Goal: Task Accomplishment & Management: Use online tool/utility

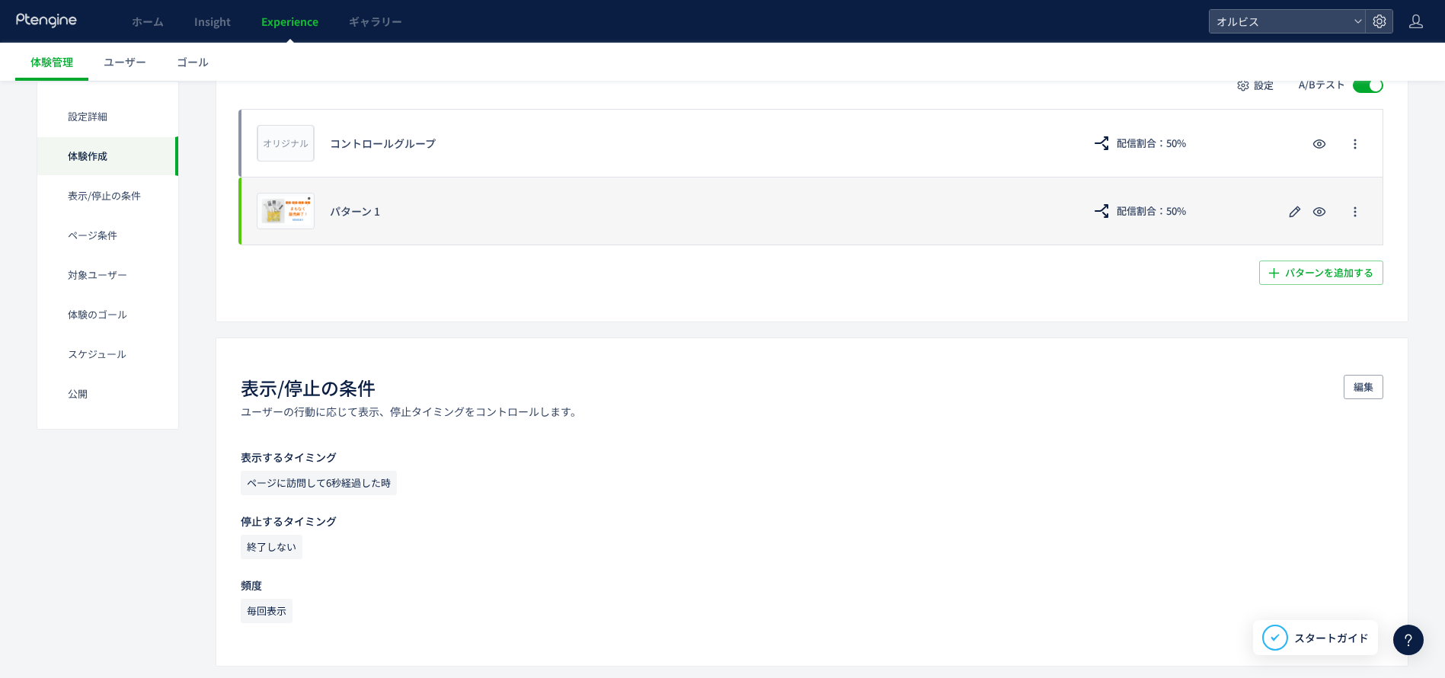
scroll to position [686, 0]
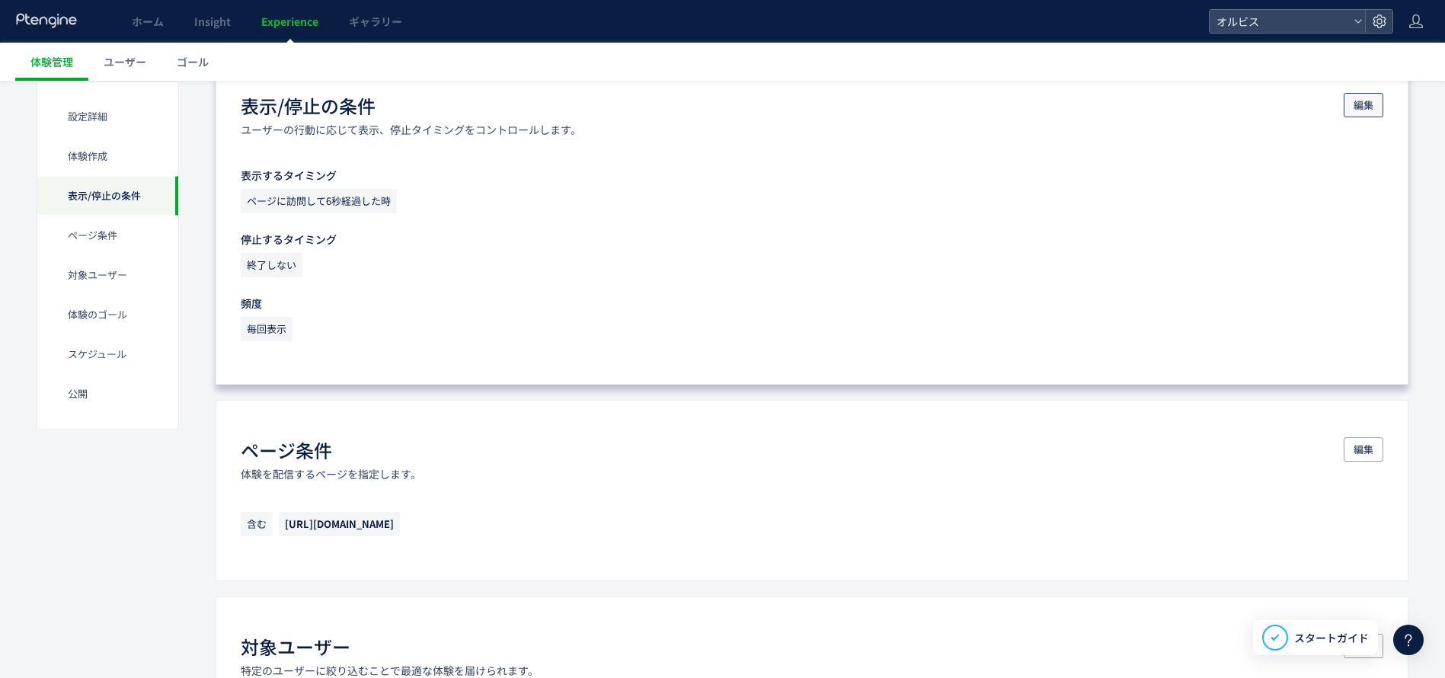
click at [1369, 104] on span "編集" at bounding box center [1364, 105] width 20 height 24
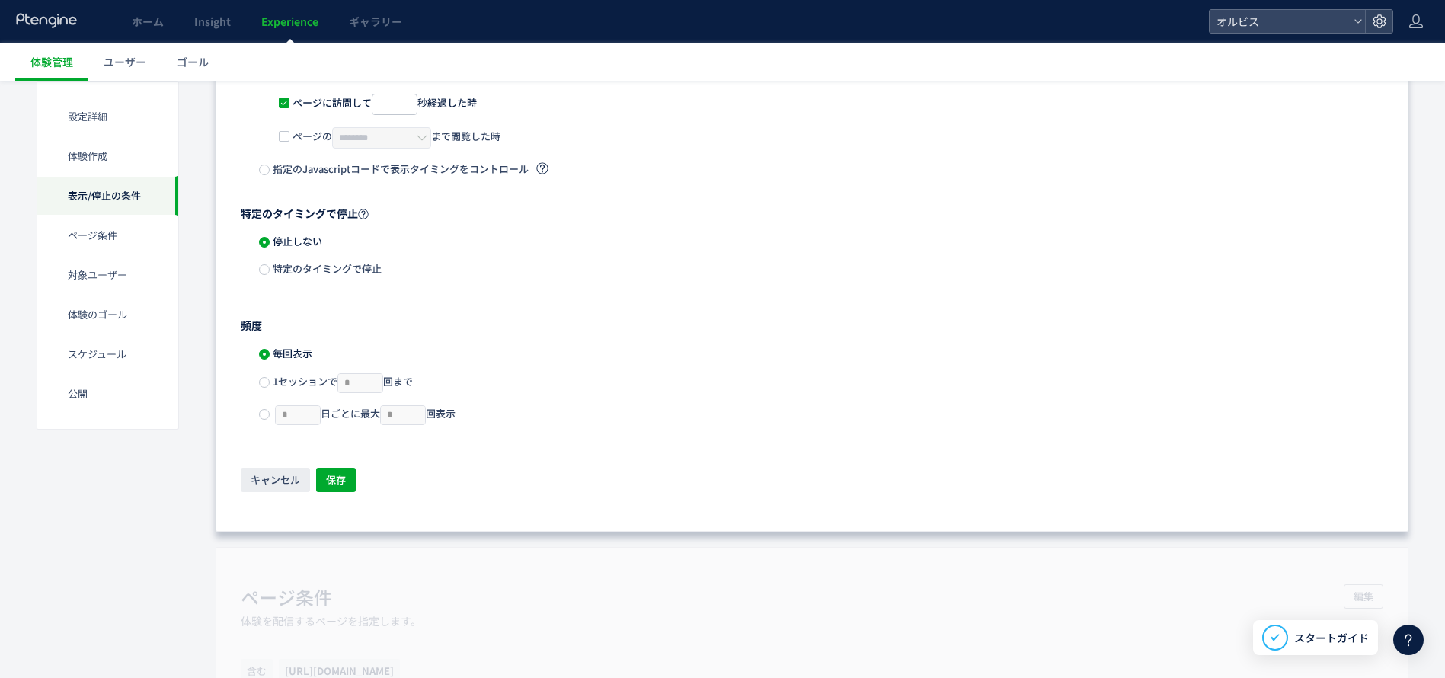
scroll to position [914, 0]
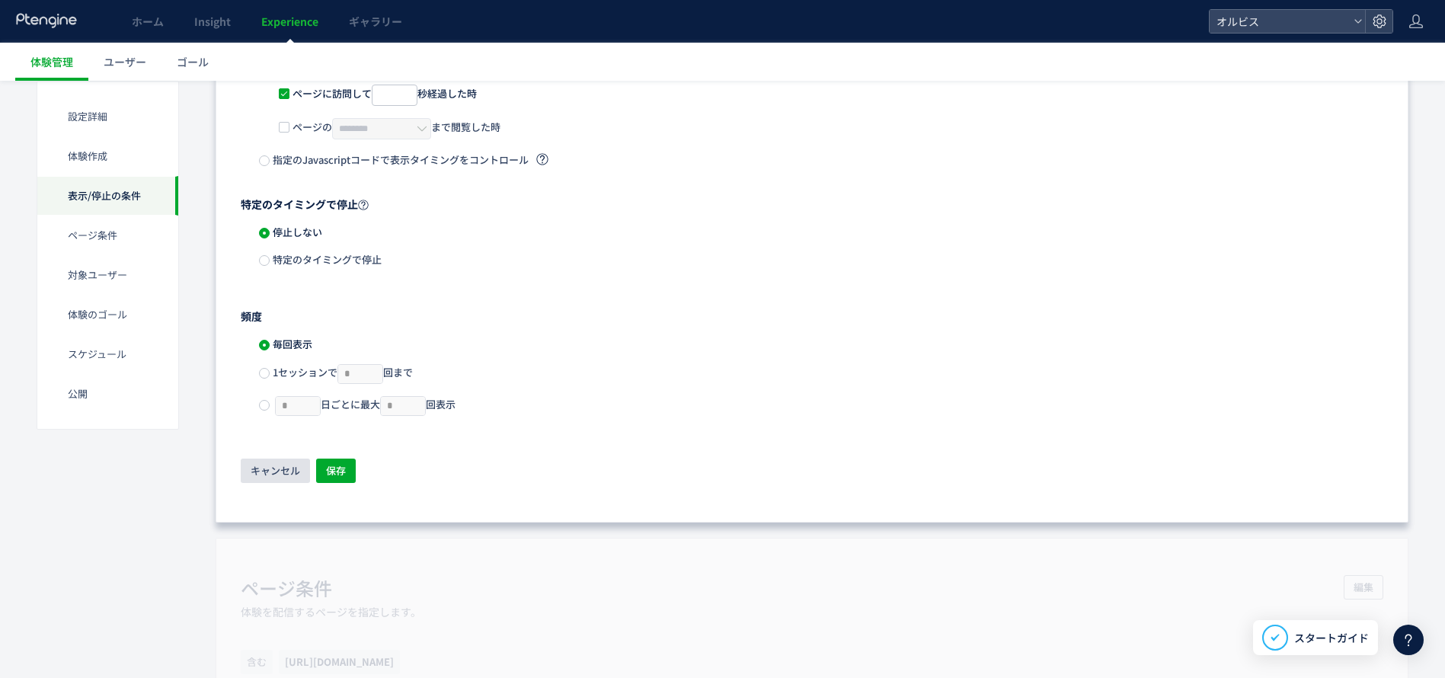
click at [266, 464] on span "キャンセル" at bounding box center [276, 471] width 50 height 24
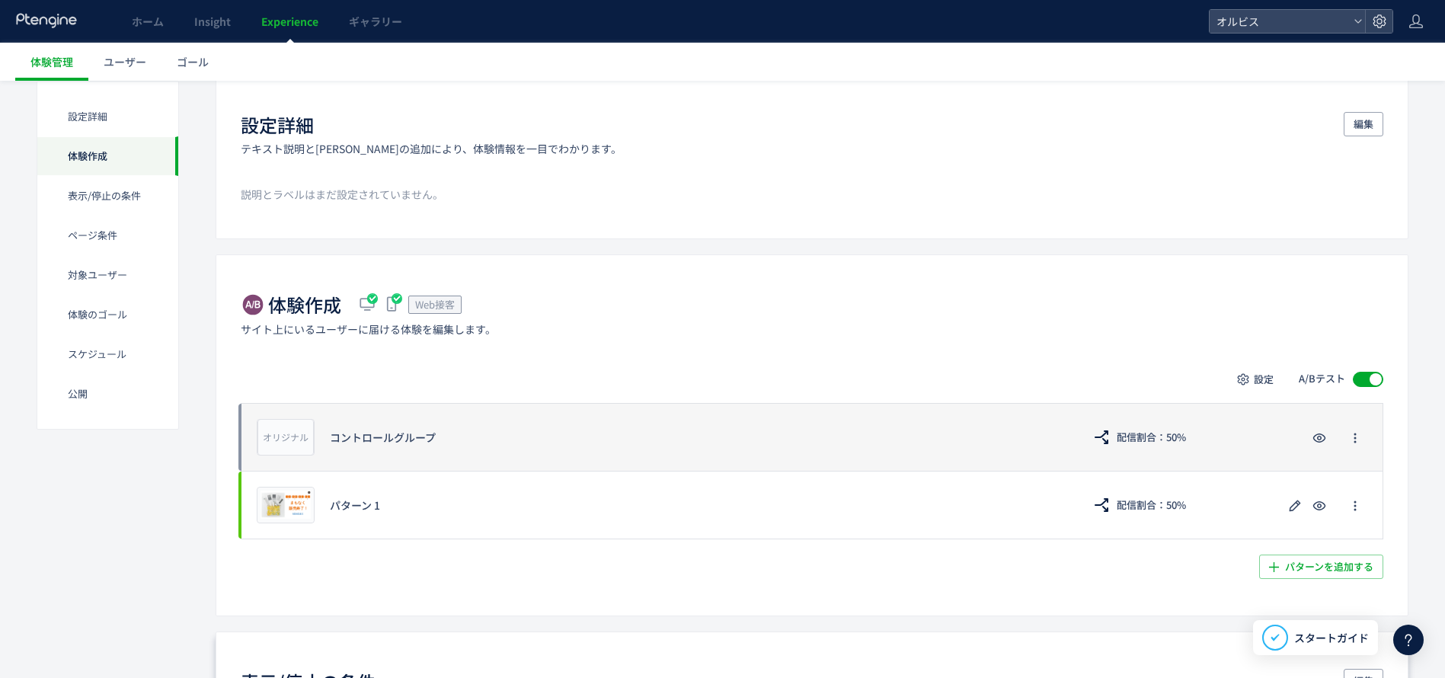
scroll to position [229, 0]
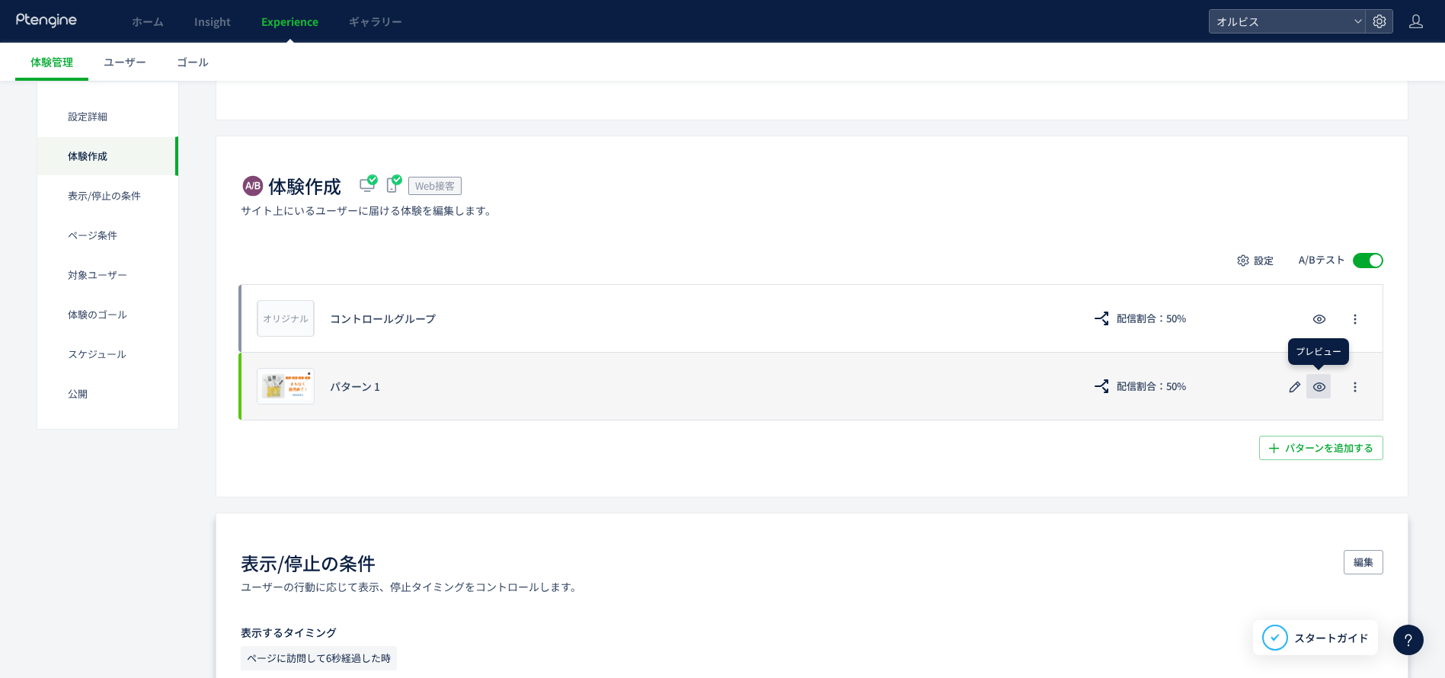
click at [1315, 390] on icon "button" at bounding box center [1320, 387] width 18 height 18
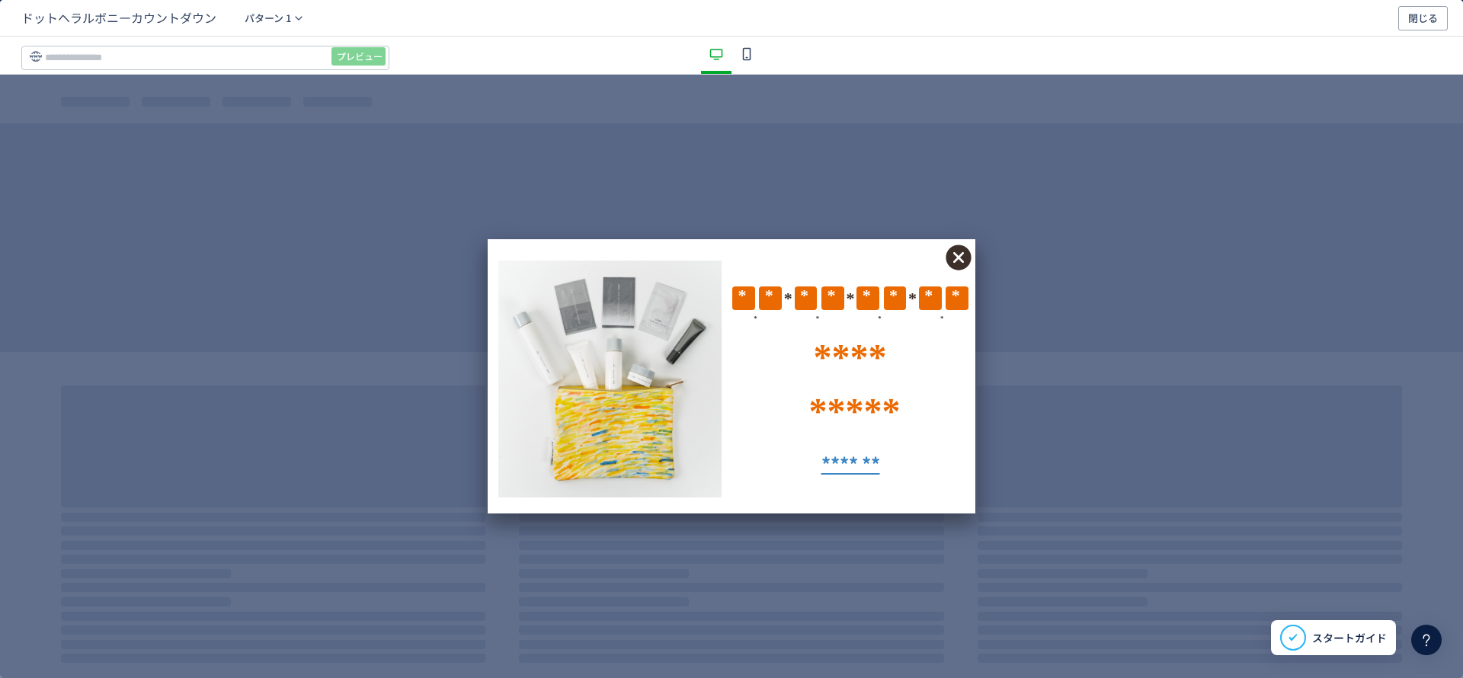
click at [933, 194] on div "**** ***** * * * * * * * * * * * *" at bounding box center [731, 376] width 1463 height 603
click at [752, 60] on icon "dialog" at bounding box center [747, 54] width 18 height 18
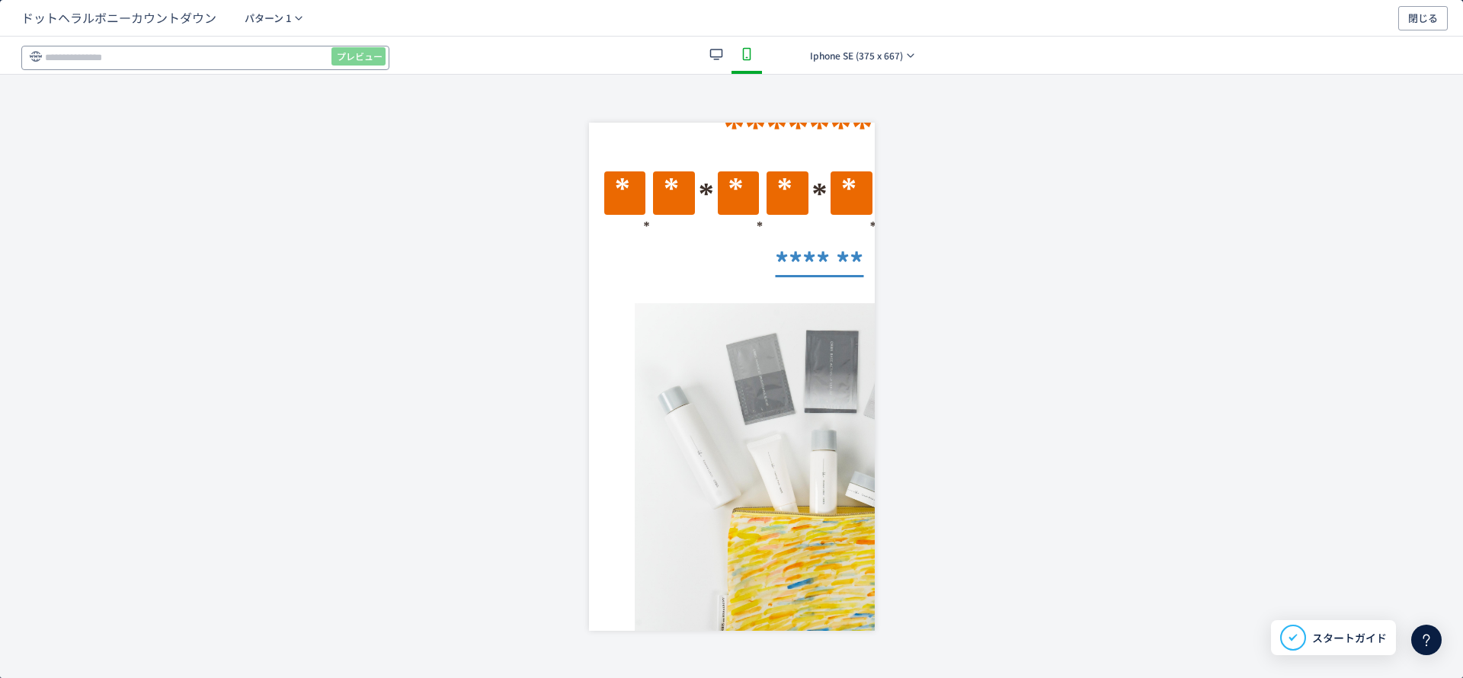
click at [253, 46] on input "dialog" at bounding box center [205, 58] width 368 height 24
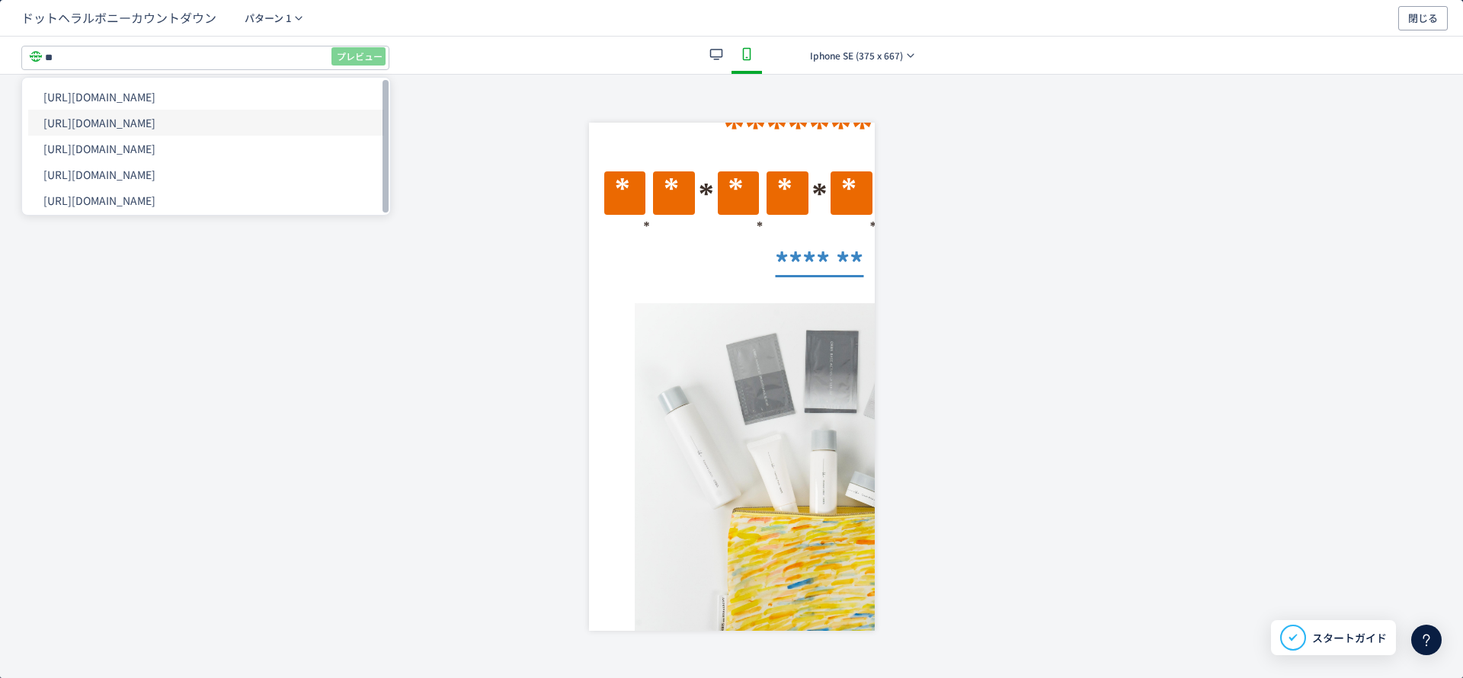
click at [280, 123] on li "[URL][DOMAIN_NAME]" at bounding box center [206, 123] width 356 height 26
type input "**********"
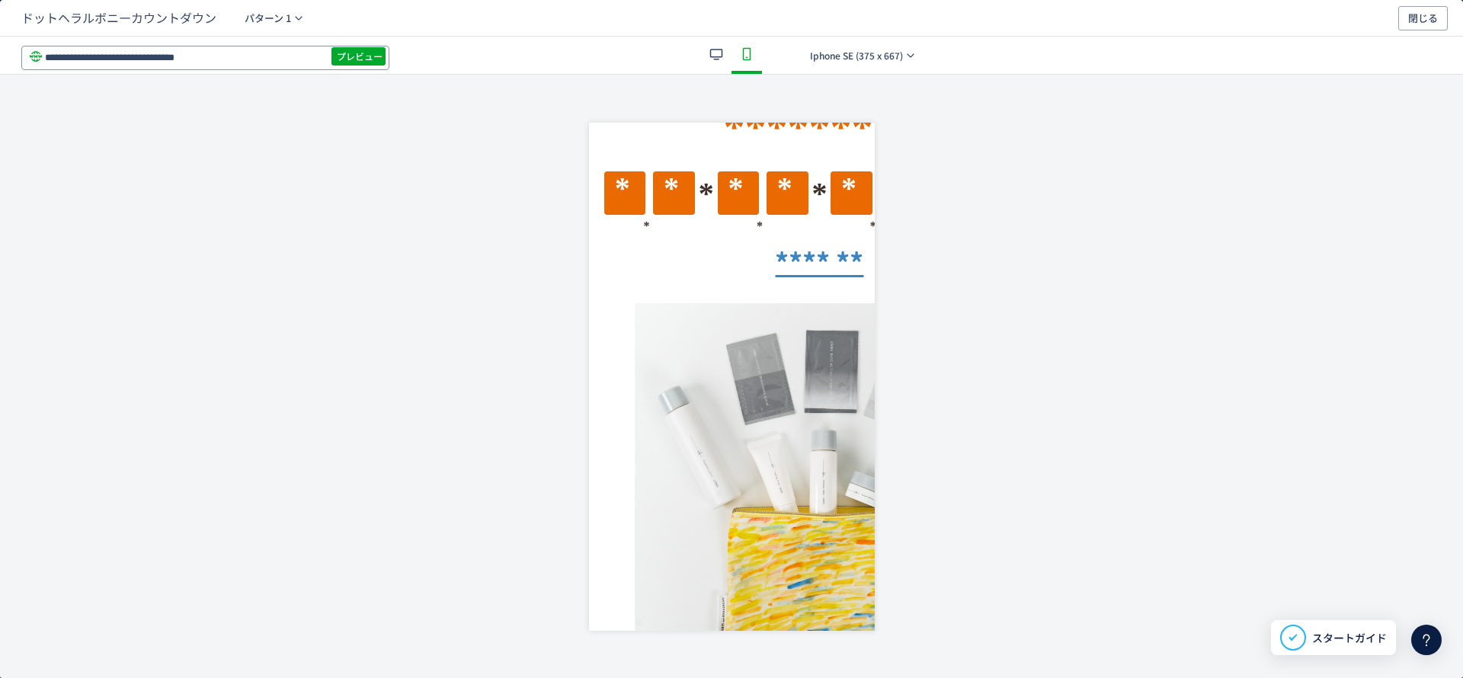
click at [353, 46] on input "**********" at bounding box center [205, 58] width 368 height 24
click at [362, 56] on span "プレビュー" at bounding box center [360, 56] width 46 height 24
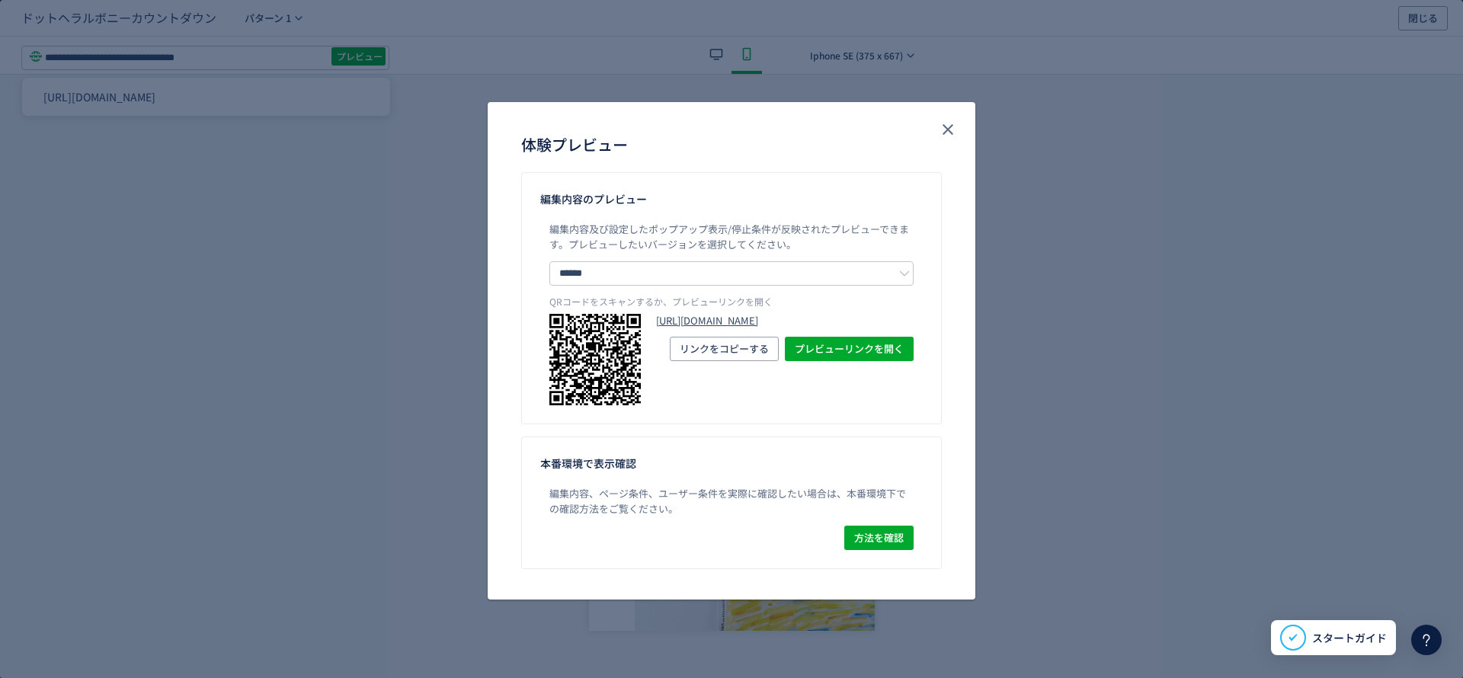
click at [840, 322] on link "[URL][DOMAIN_NAME]" at bounding box center [785, 321] width 258 height 14
click at [953, 132] on icon "close" at bounding box center [948, 129] width 18 height 18
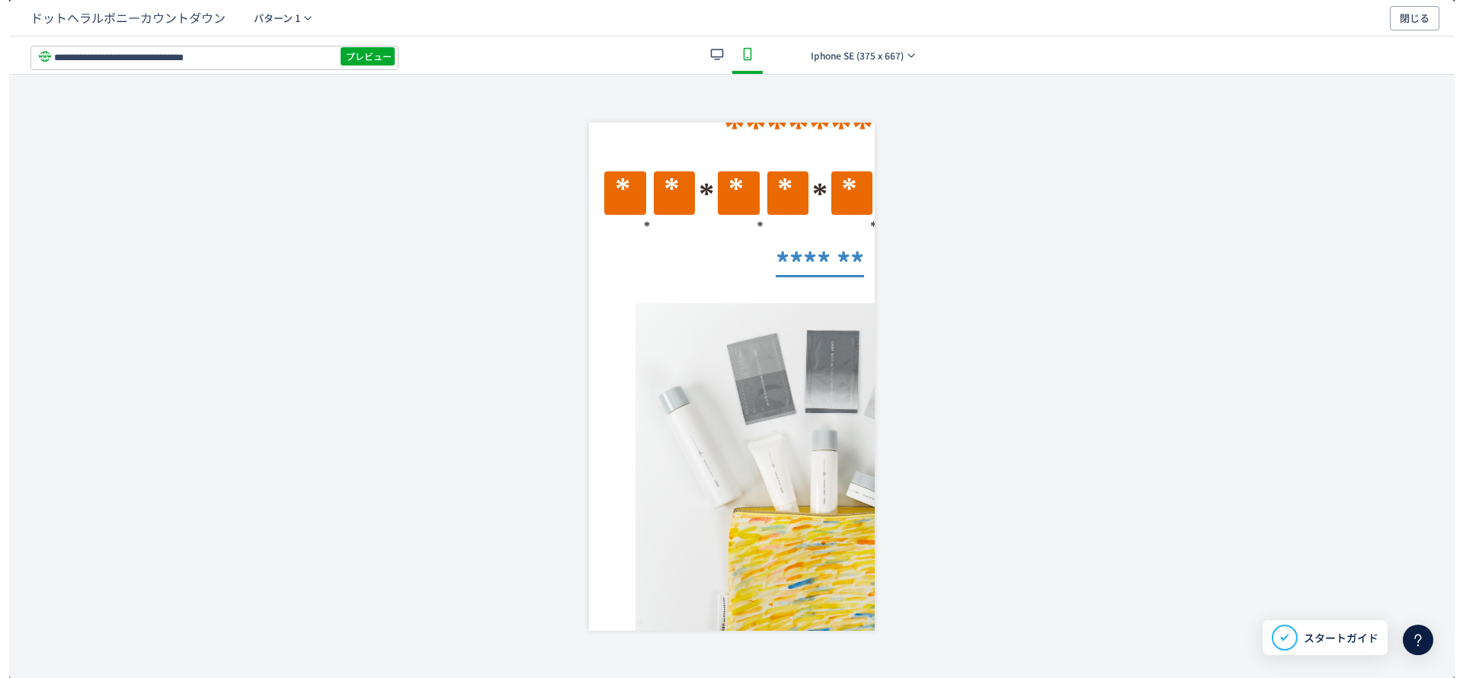
scroll to position [0, 0]
click at [1419, 10] on span "閉じる" at bounding box center [1406, 18] width 30 height 24
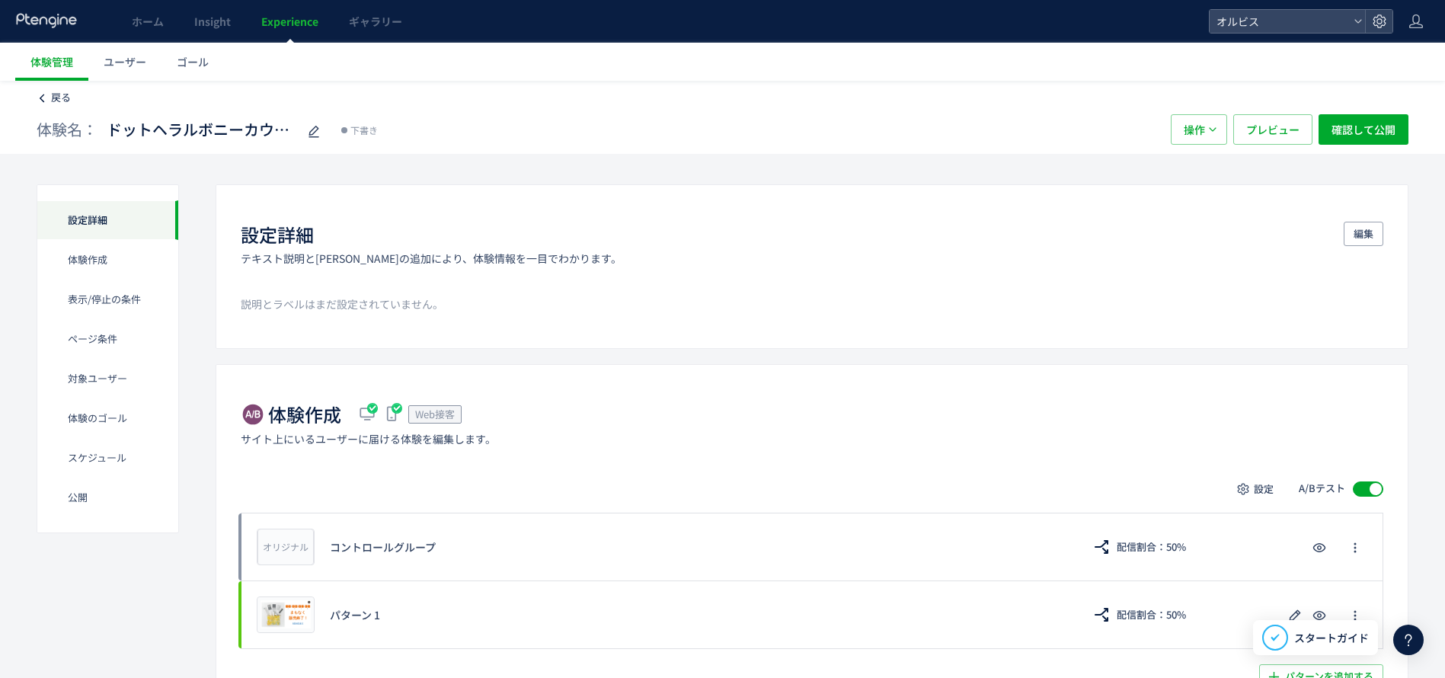
click at [68, 104] on span "戻る" at bounding box center [61, 97] width 20 height 14
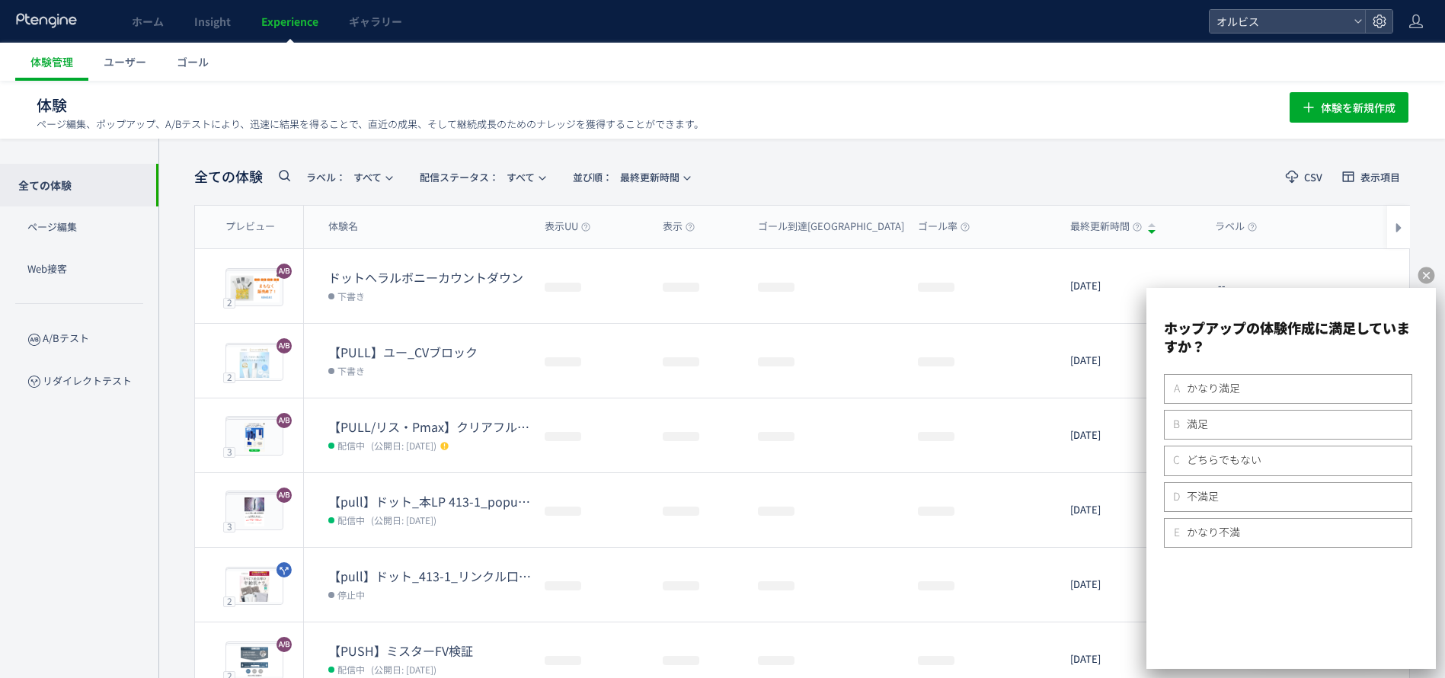
click at [1423, 275] on icon at bounding box center [1427, 275] width 17 height 17
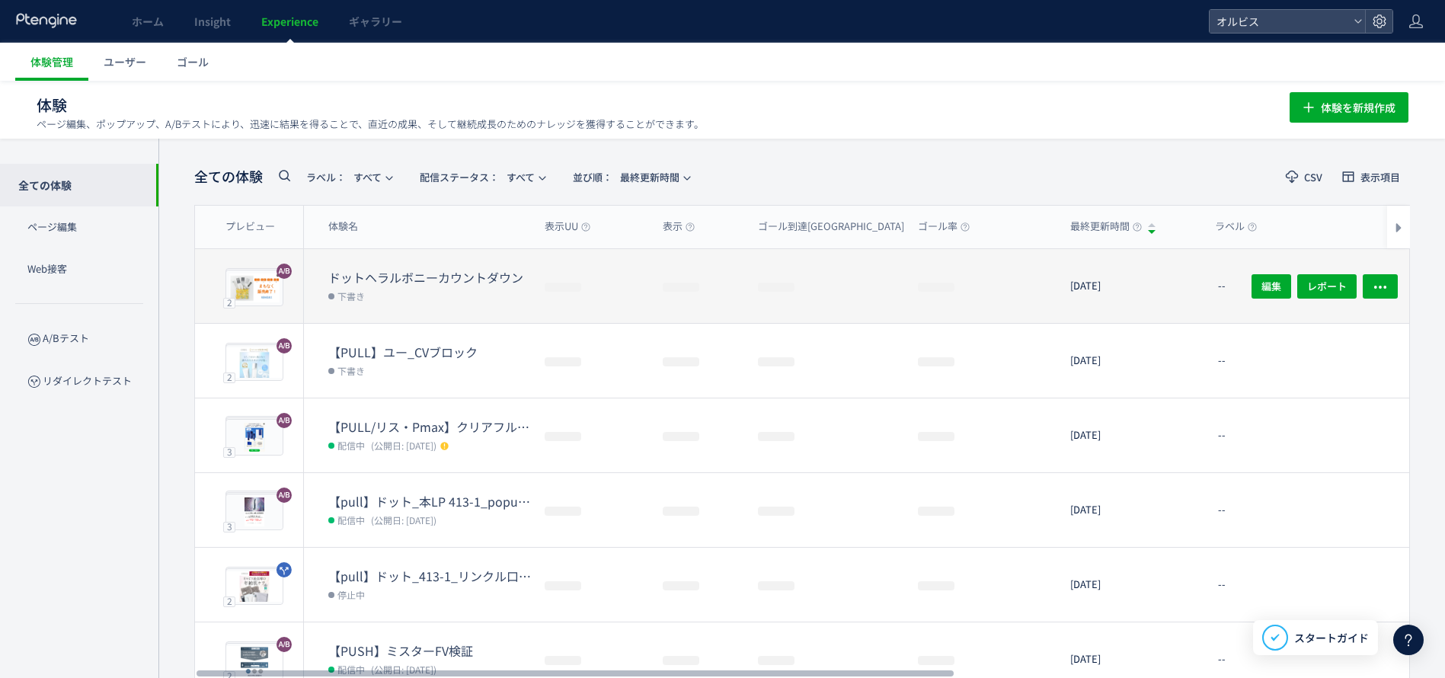
click at [289, 181] on icon at bounding box center [284, 175] width 18 height 18
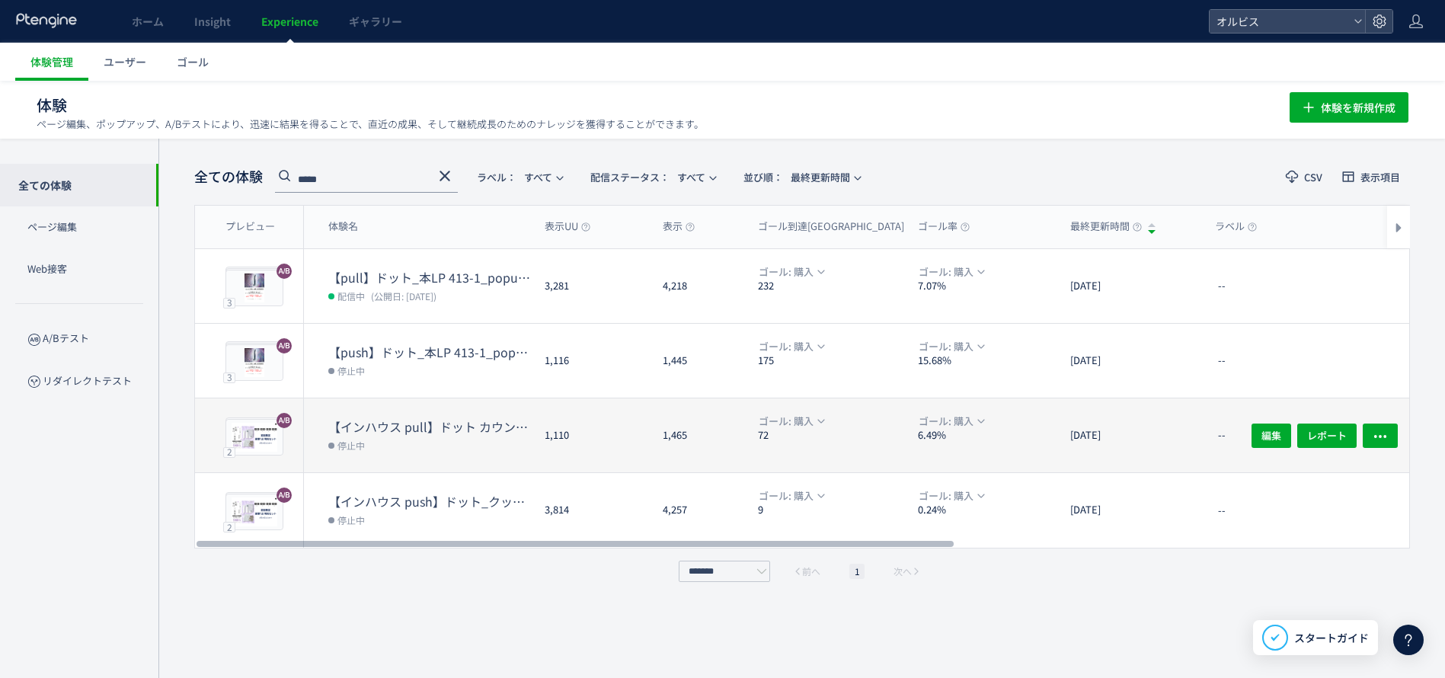
type input "*****"
click at [440, 453] on dd "停止中" at bounding box center [430, 445] width 204 height 20
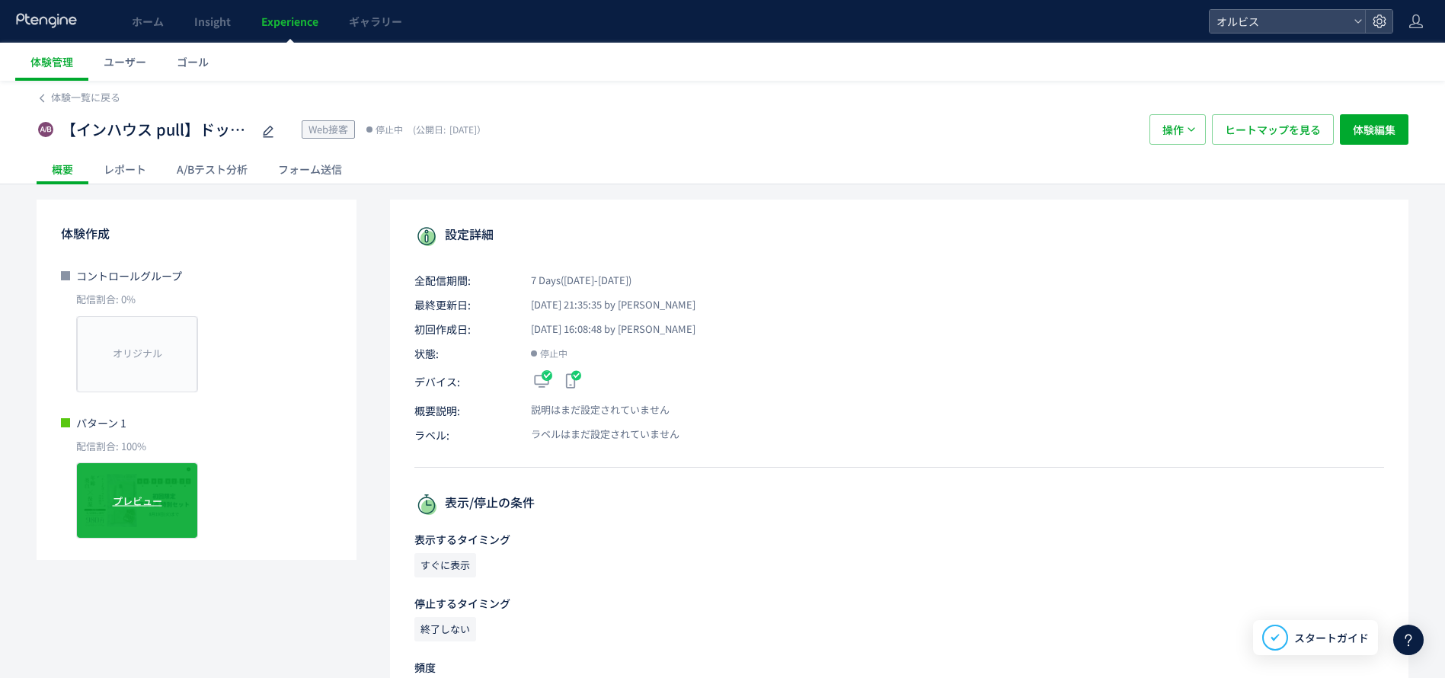
click at [157, 503] on span "プレビュー" at bounding box center [138, 501] width 50 height 14
